Goal: Check status: Check status

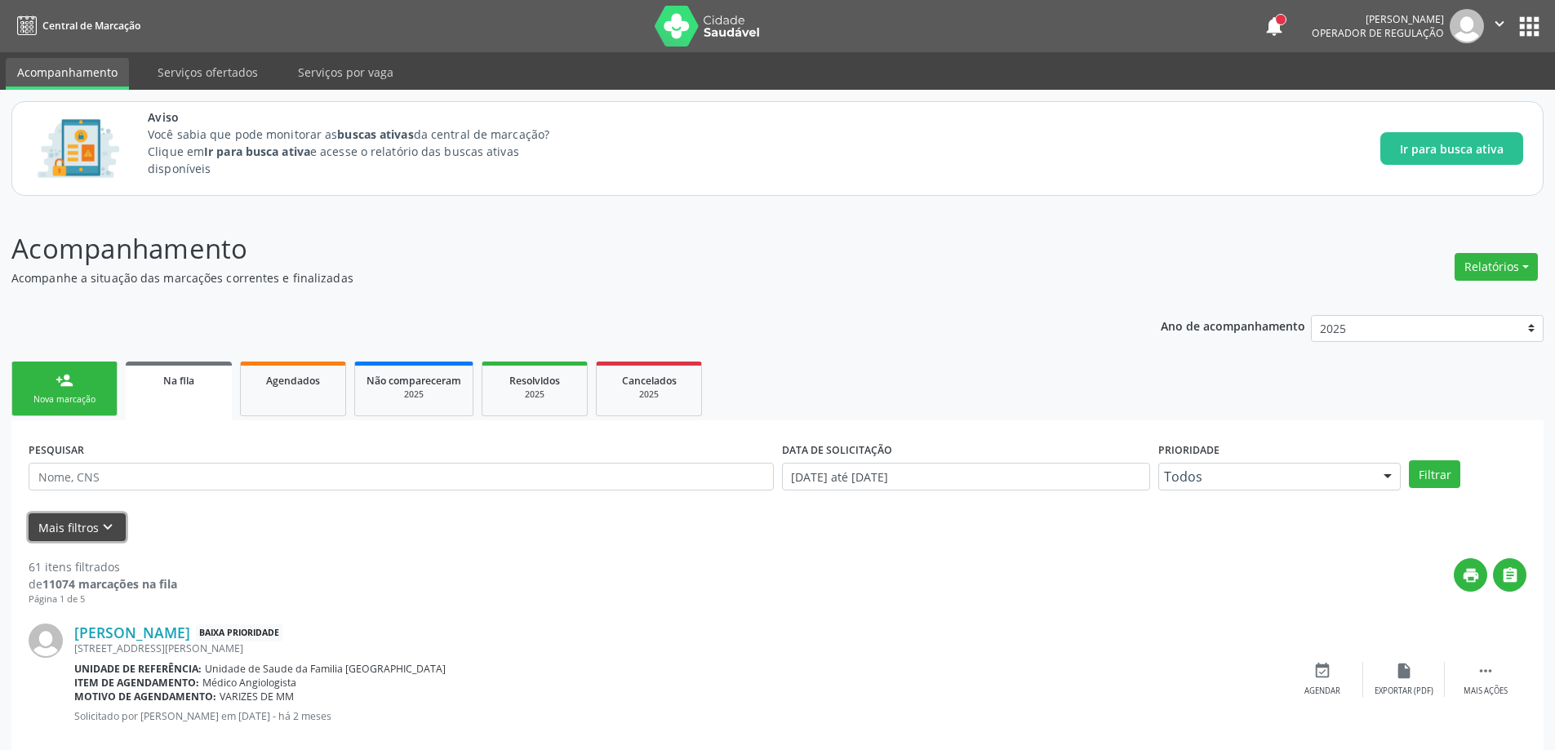
click at [101, 523] on icon "keyboard_arrow_down" at bounding box center [108, 527] width 18 height 18
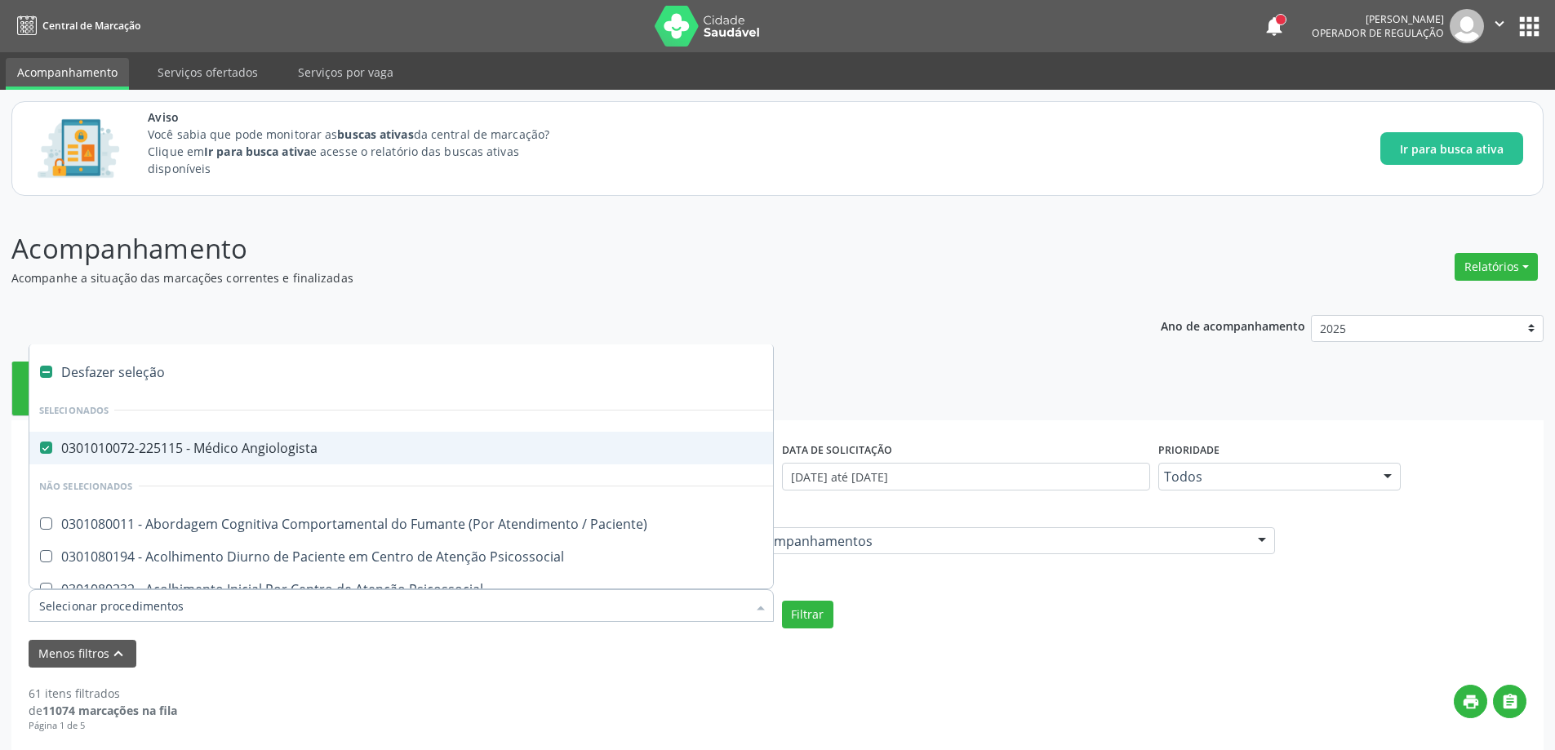
click at [44, 447] on Angiologista at bounding box center [46, 448] width 12 height 12
click at [40, 447] on Angiologista "checkbox" at bounding box center [34, 448] width 11 height 11
checkbox Angiologista "false"
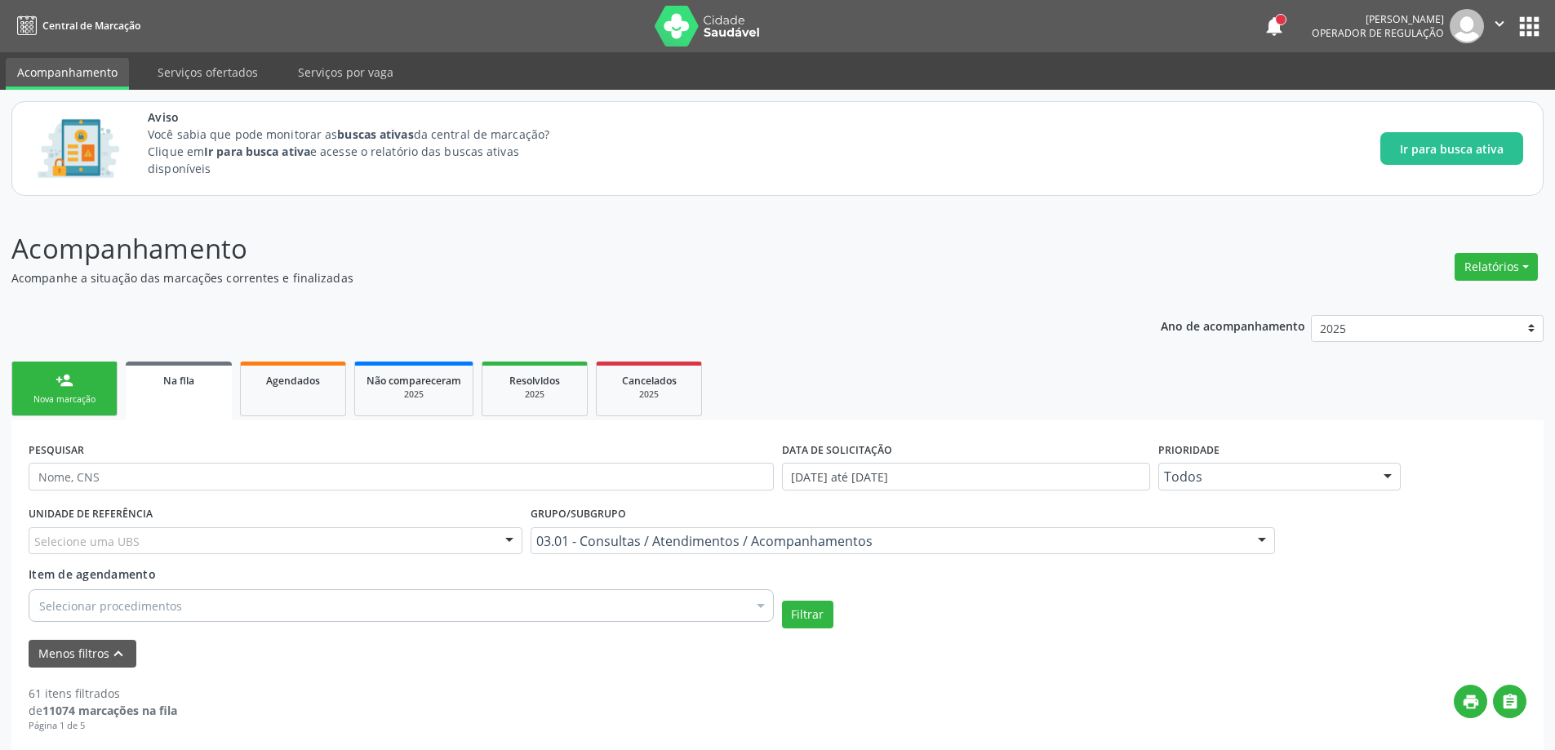
paste input "700900943267591"
click at [820, 625] on button "Filtrar" at bounding box center [807, 615] width 51 height 28
click at [201, 402] on link "Na fila" at bounding box center [179, 391] width 106 height 59
click at [183, 473] on input "700900943267591" at bounding box center [404, 477] width 751 height 28
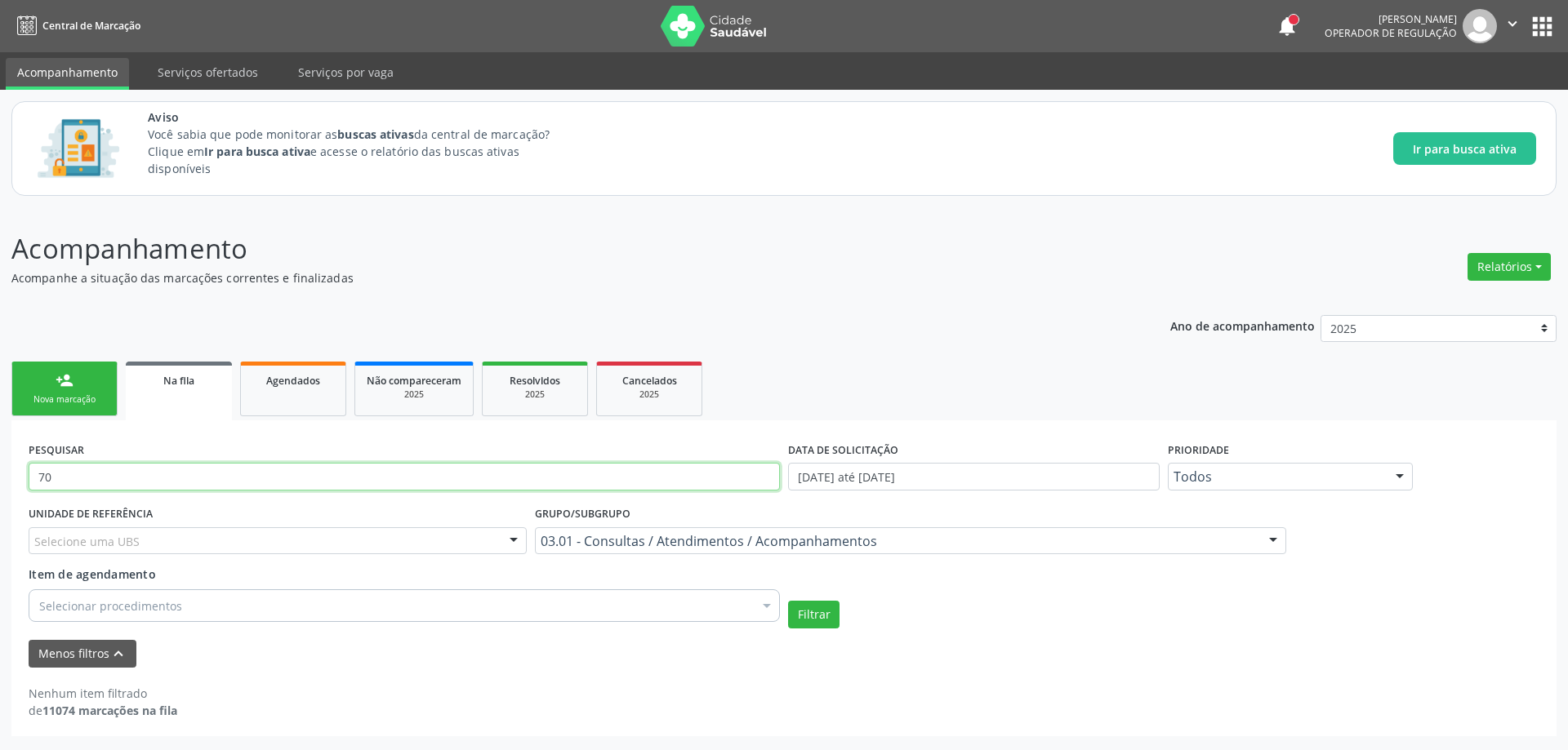
type input "7"
click at [192, 385] on span "Na fila" at bounding box center [178, 381] width 31 height 14
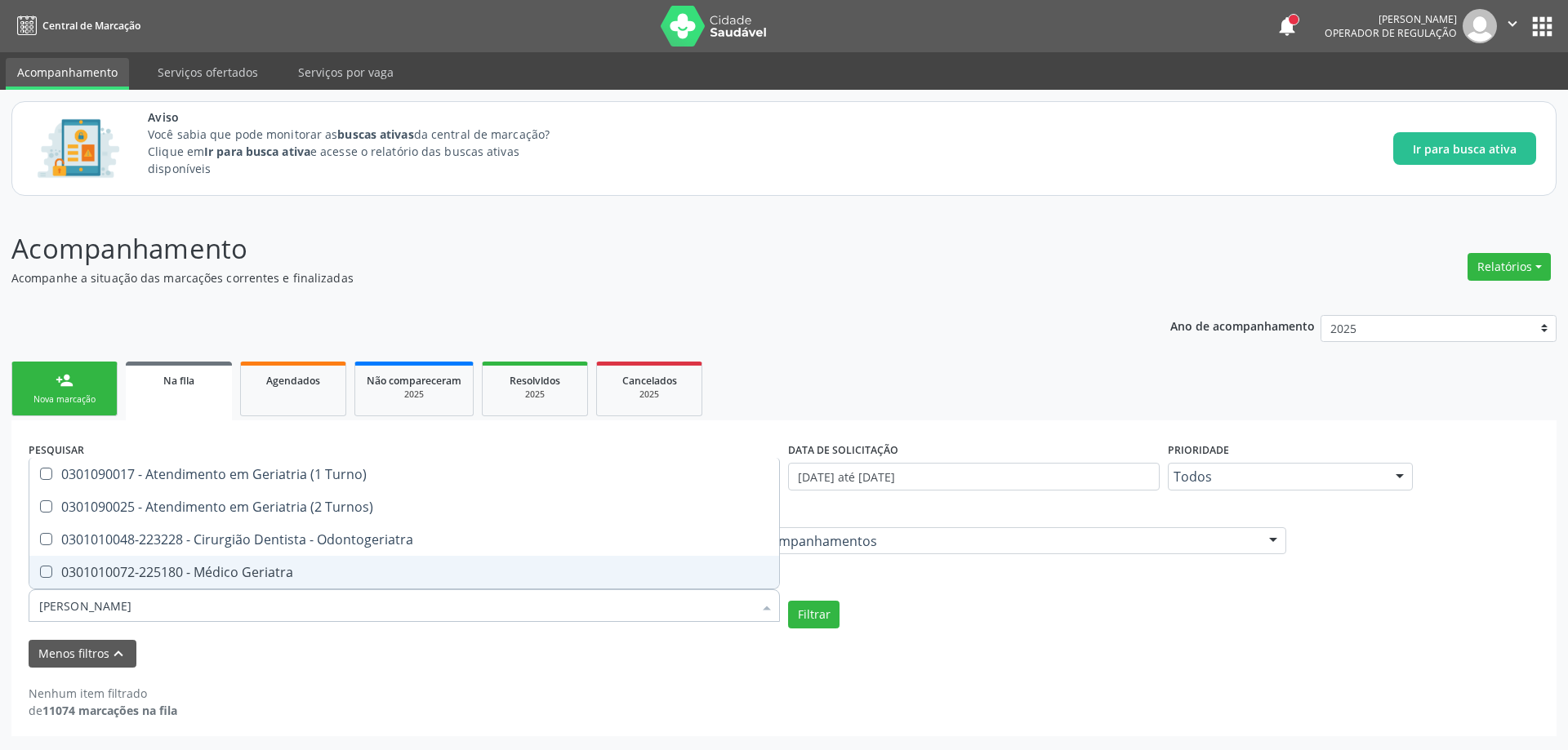
type input "GERIA"
click at [207, 569] on div "0301010072-225180 - Médico Geriatra" at bounding box center [404, 572] width 730 height 13
checkbox Geriatra "true"
checkbox Turnos\) "true"
checkbox Geriatra "false"
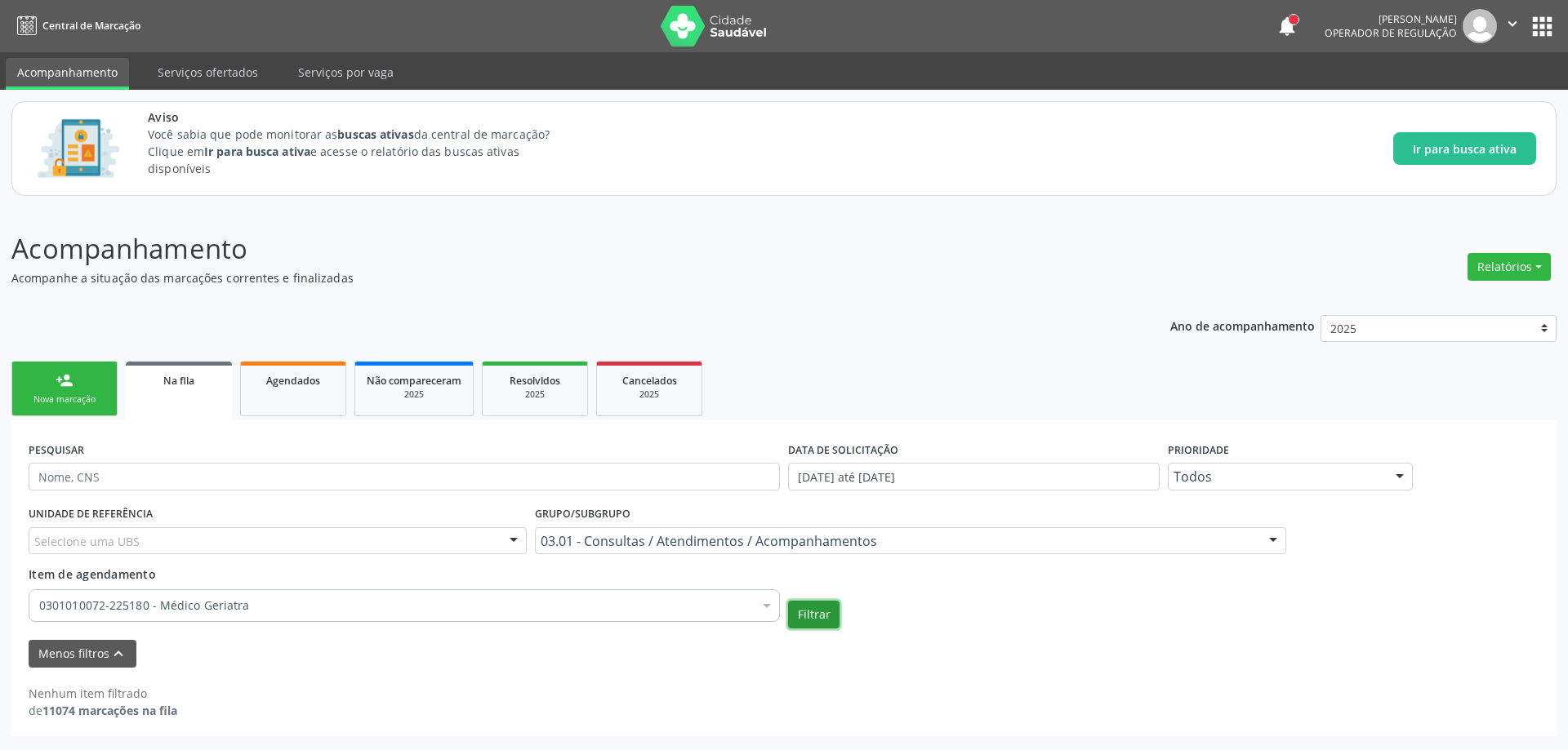
click at [803, 622] on button "Filtrar" at bounding box center [813, 615] width 51 height 28
click at [207, 545] on div at bounding box center [276, 541] width 494 height 28
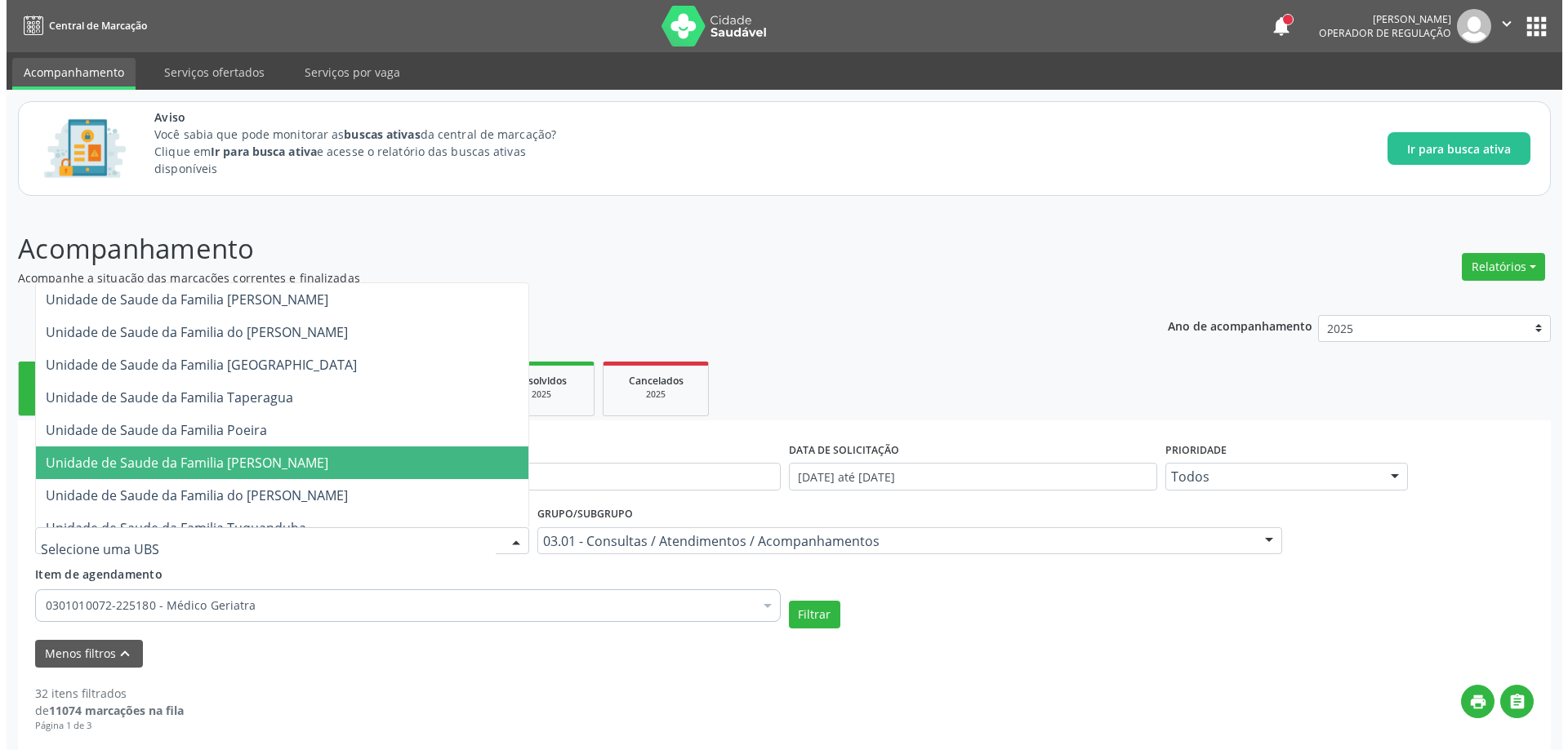
scroll to position [245, 0]
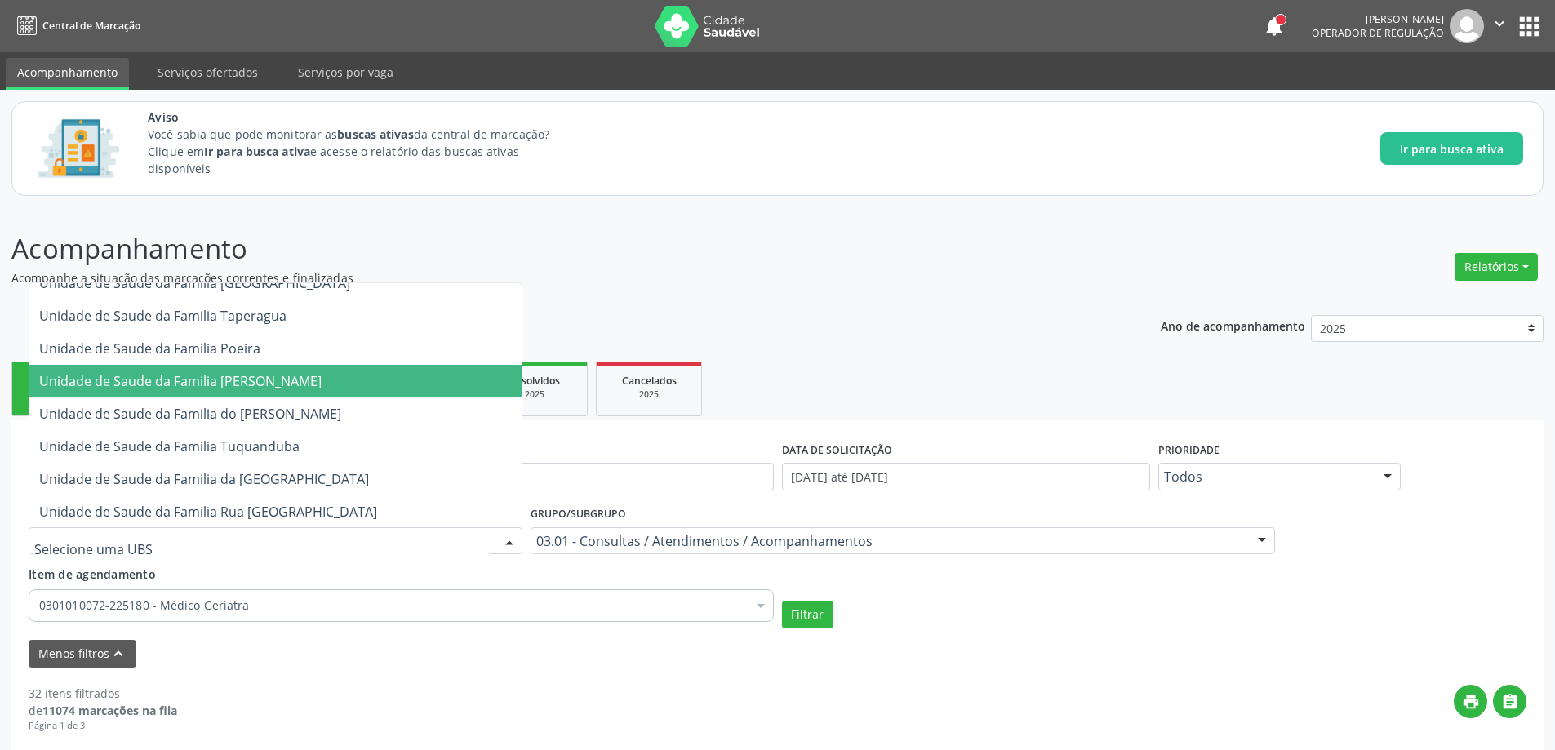
click at [243, 385] on span "Unidade de Saude da Familia [PERSON_NAME]" at bounding box center [180, 381] width 282 height 18
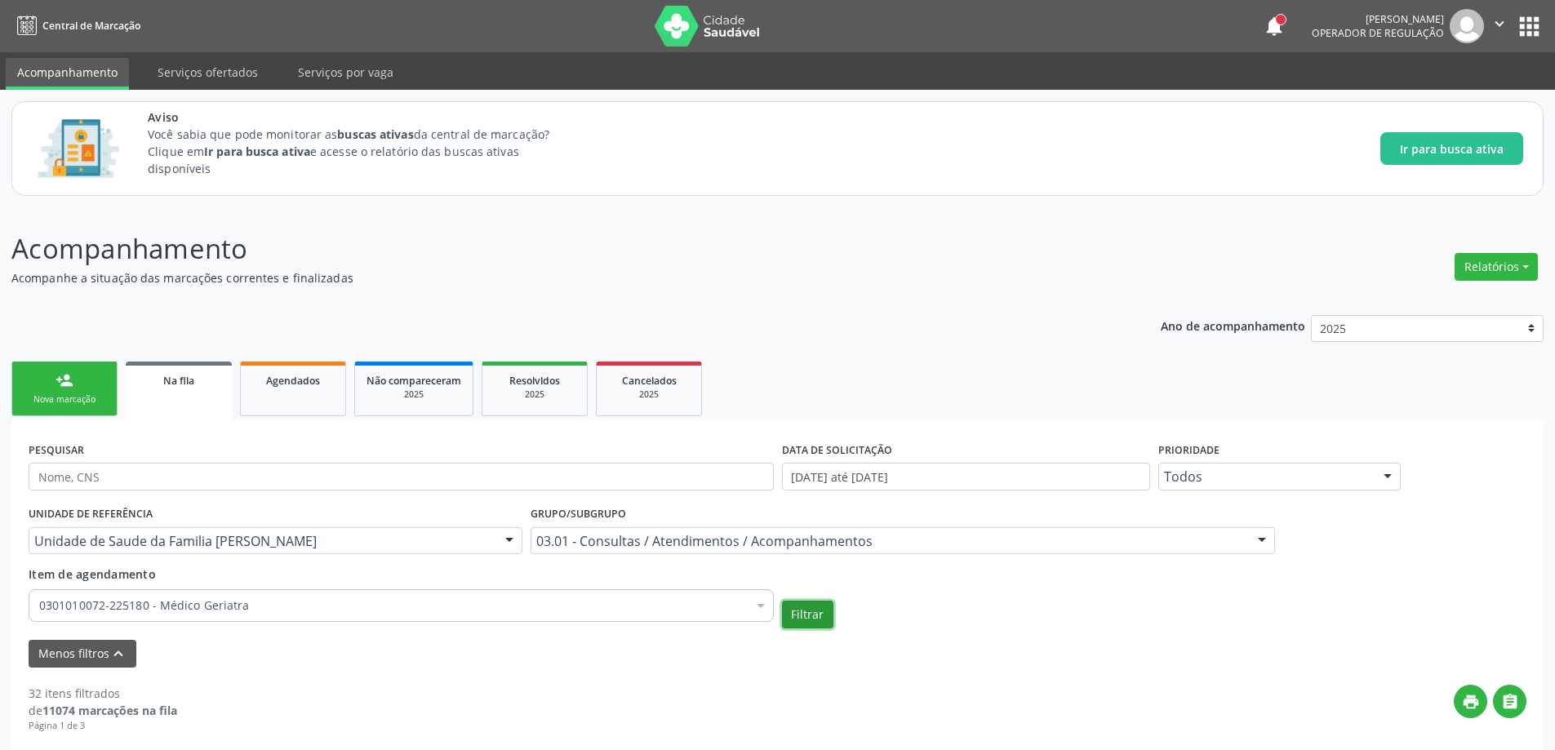
click at [802, 617] on button "Filtrar" at bounding box center [807, 615] width 51 height 28
